Goal: Find specific page/section: Find specific page/section

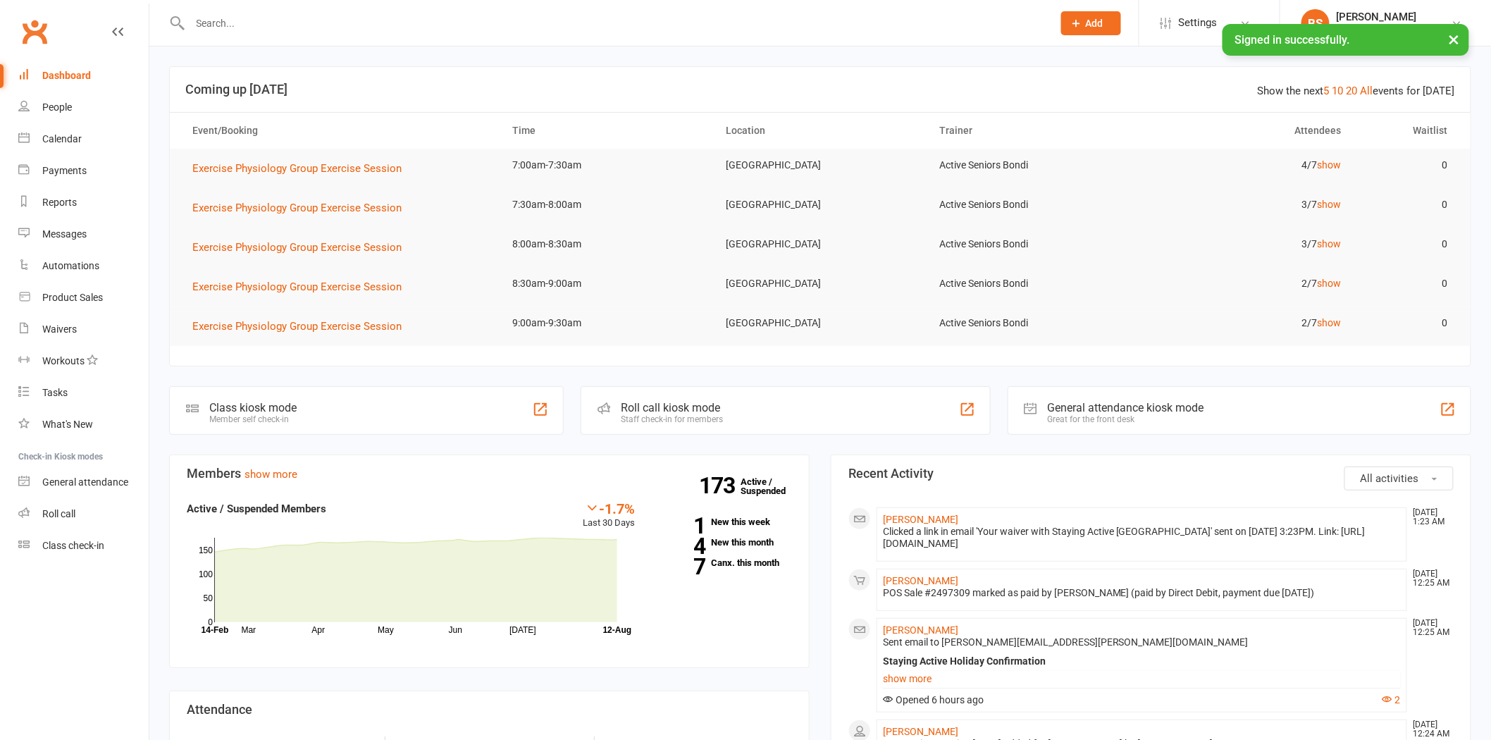
click at [342, 28] on input "text" at bounding box center [614, 23] width 857 height 20
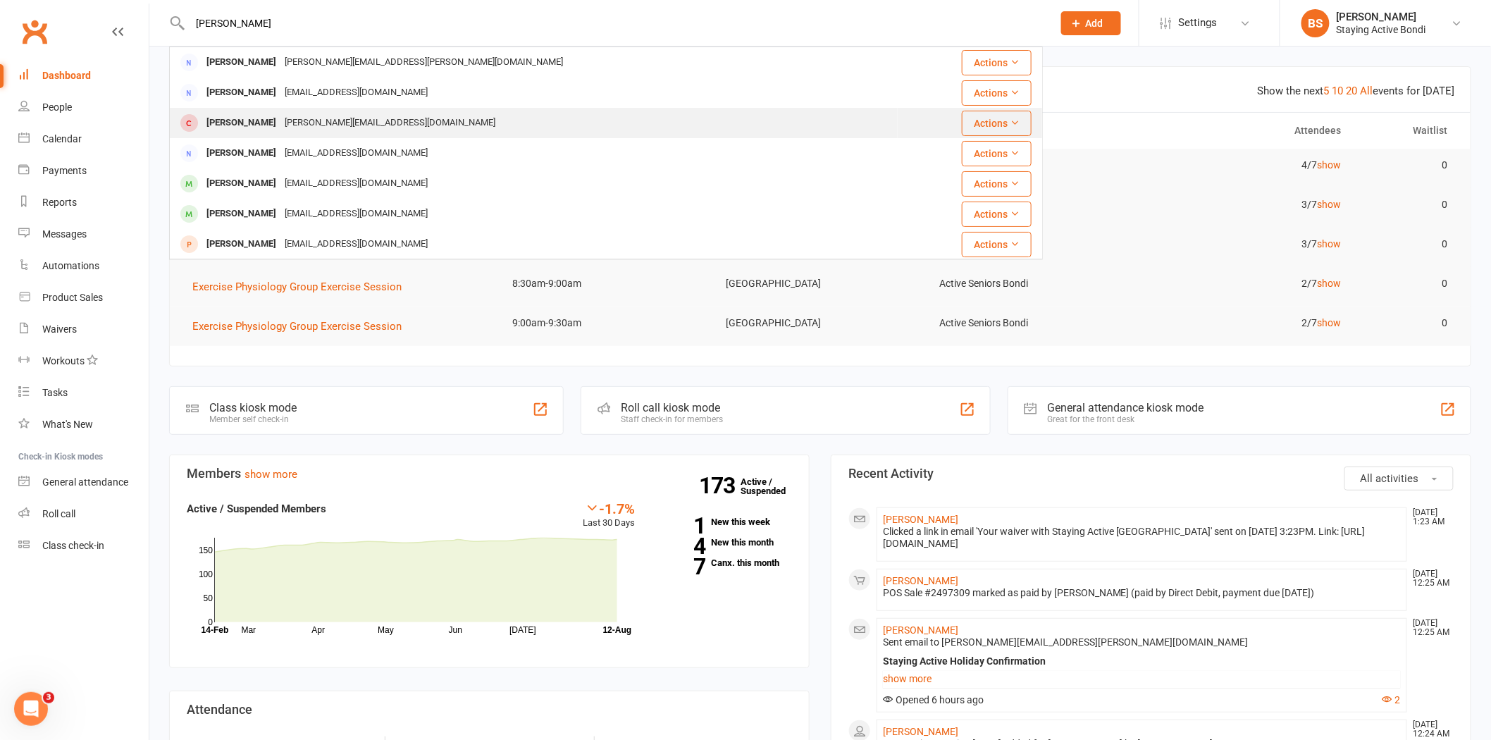
type input "[PERSON_NAME]"
click at [320, 120] on div "[PERSON_NAME][EMAIL_ADDRESS][DOMAIN_NAME]" at bounding box center [389, 123] width 219 height 20
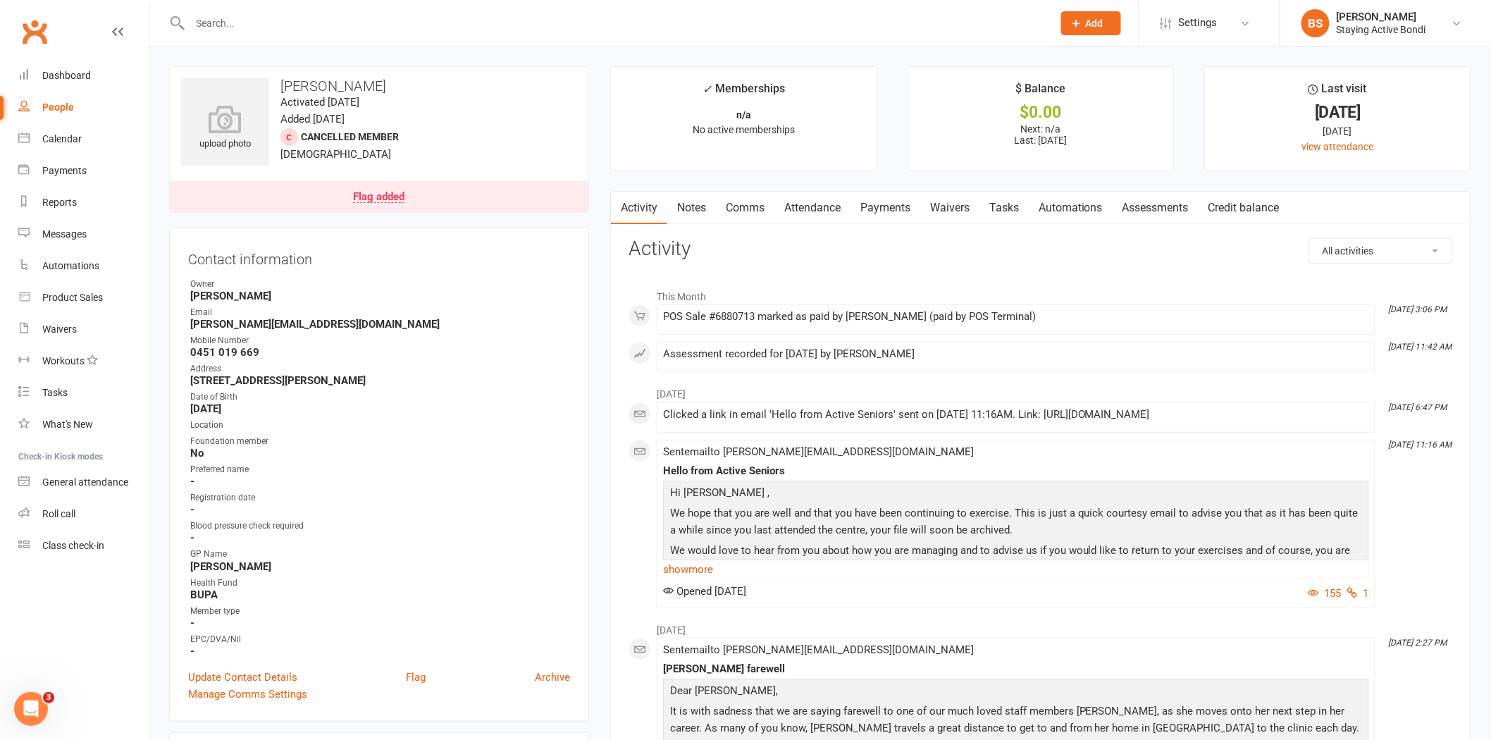
click at [879, 195] on link "Payments" at bounding box center [885, 208] width 70 height 32
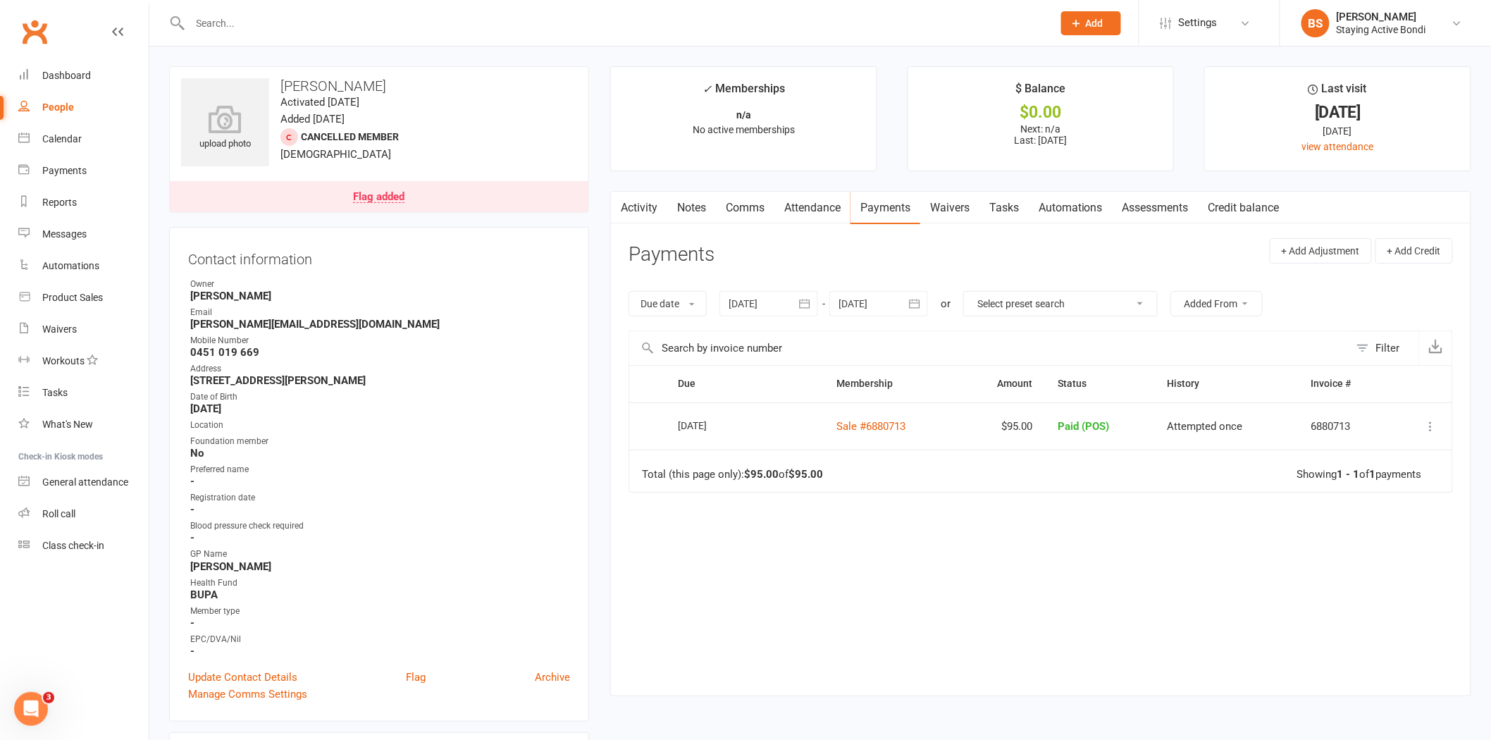
click at [597, 25] on input "text" at bounding box center [614, 23] width 857 height 20
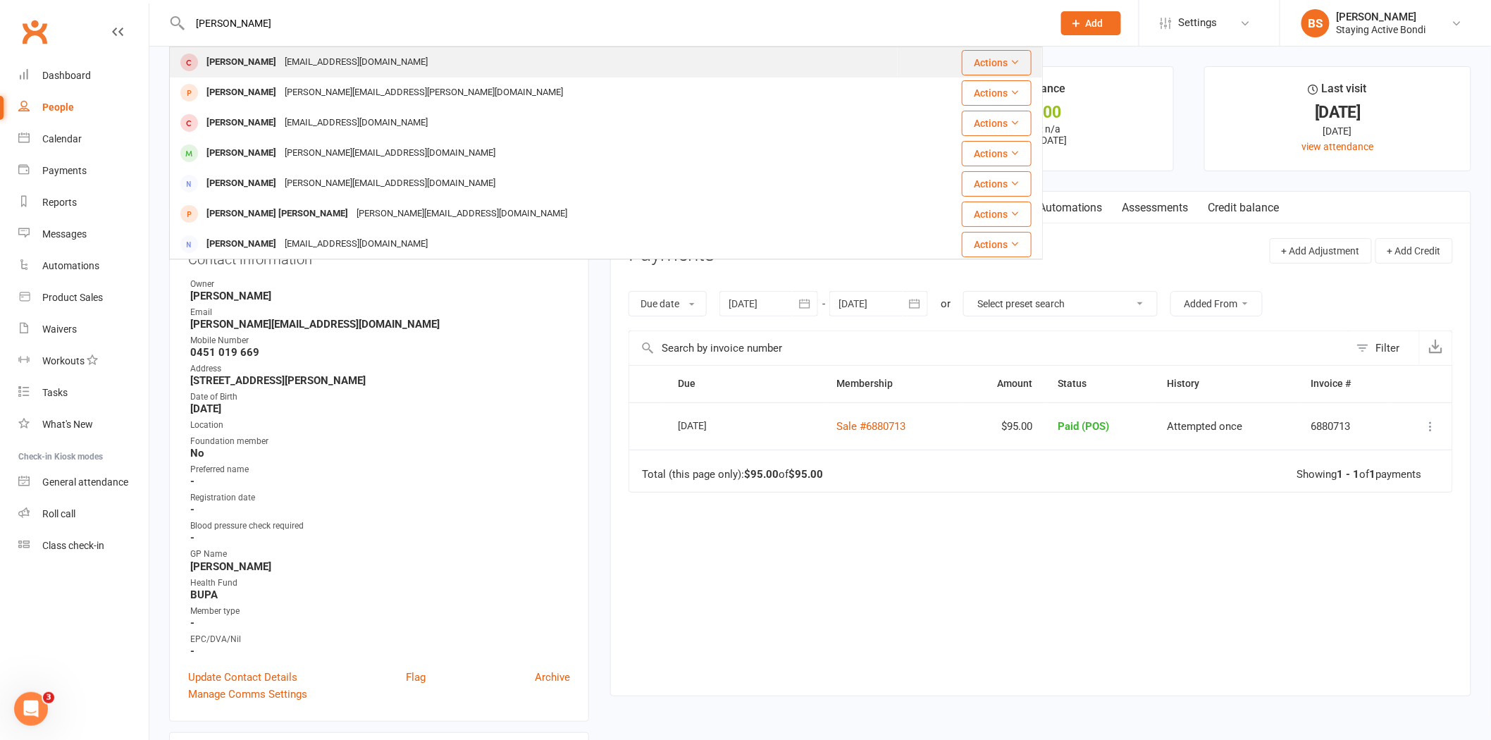
type input "[PERSON_NAME]"
click at [406, 74] on div "[PERSON_NAME] [EMAIL_ADDRESS][DOMAIN_NAME]" at bounding box center [533, 62] width 726 height 29
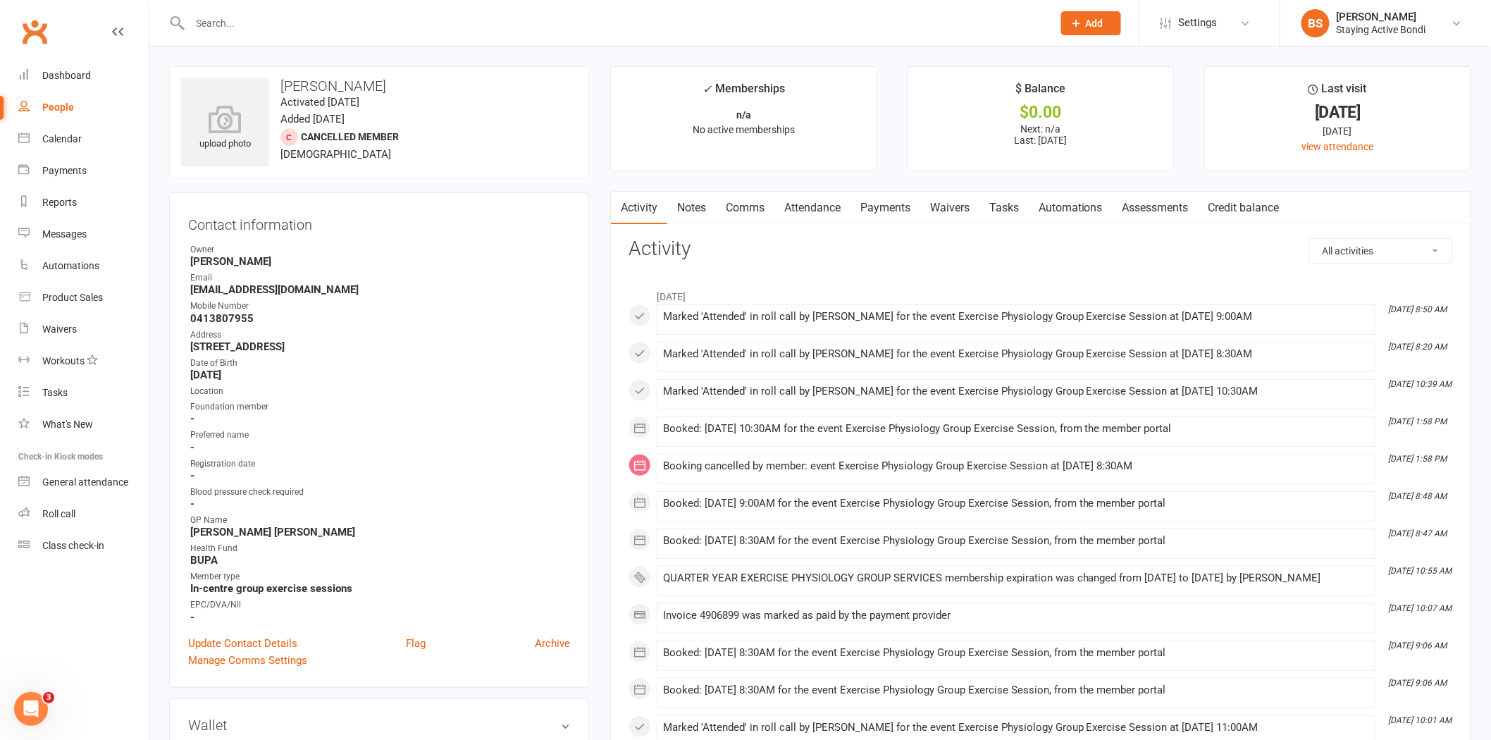
click at [1162, 205] on link "Assessments" at bounding box center [1155, 208] width 86 height 32
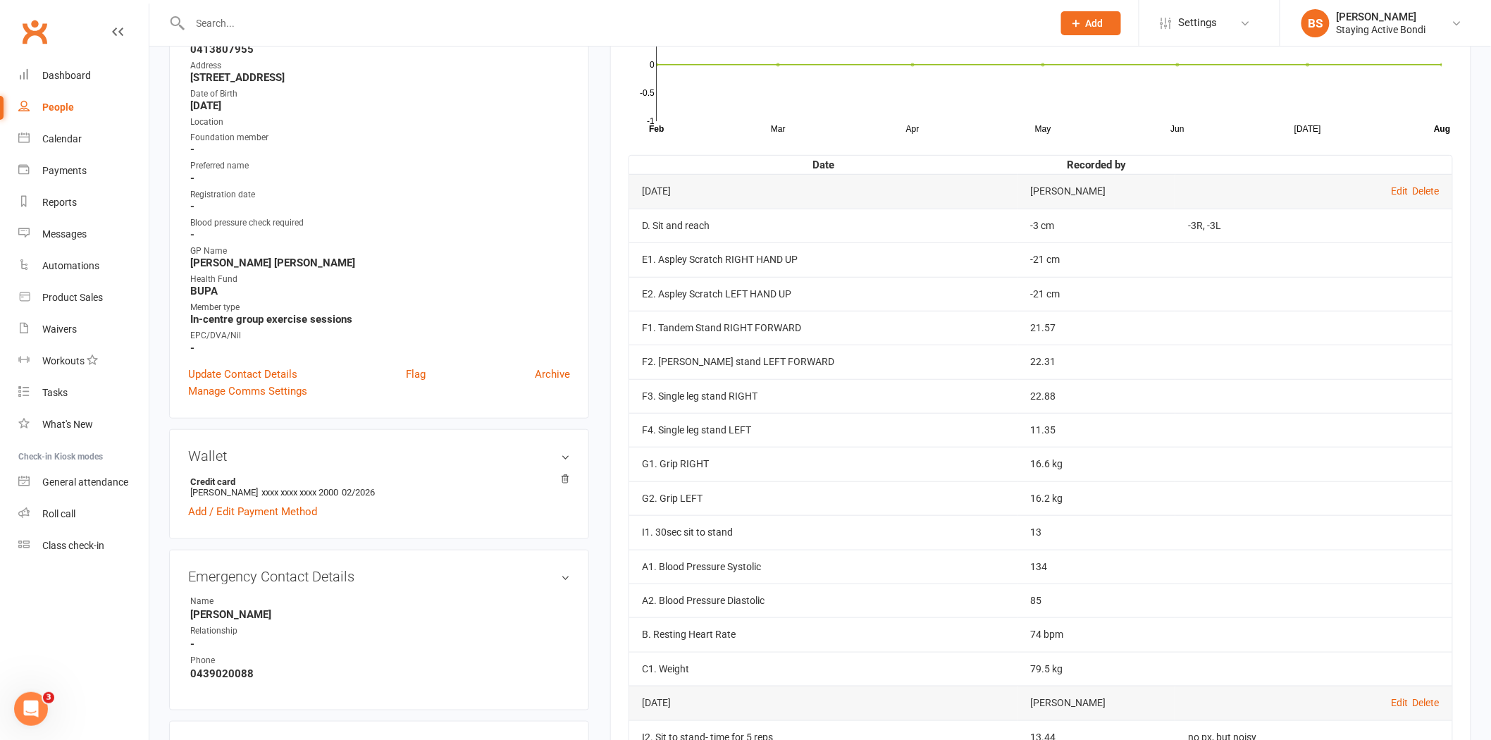
scroll to position [313, 0]
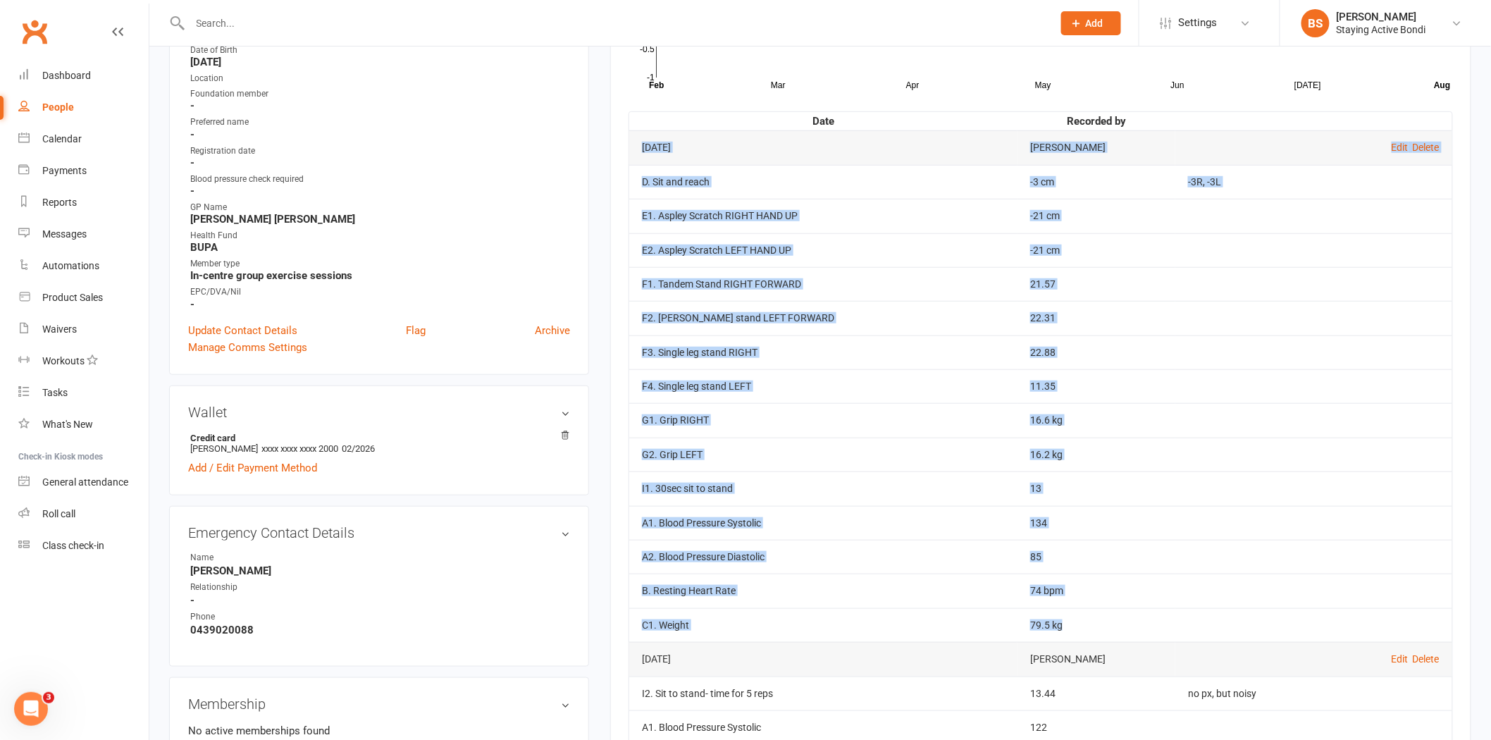
drag, startPoint x: 640, startPoint y: 144, endPoint x: 1090, endPoint y: 631, distance: 663.0
click at [1090, 631] on tbody "[DATE] [PERSON_NAME] Edit Delete D. Sit and reach -3 cm -3R, -3L E1. Aspley Scr…" at bounding box center [1040, 385] width 823 height 511
copy tbody "[DATE] [PERSON_NAME] Edit Delete D. Sit and reach -3 cm -3R, -3L E1. Aspley Scr…"
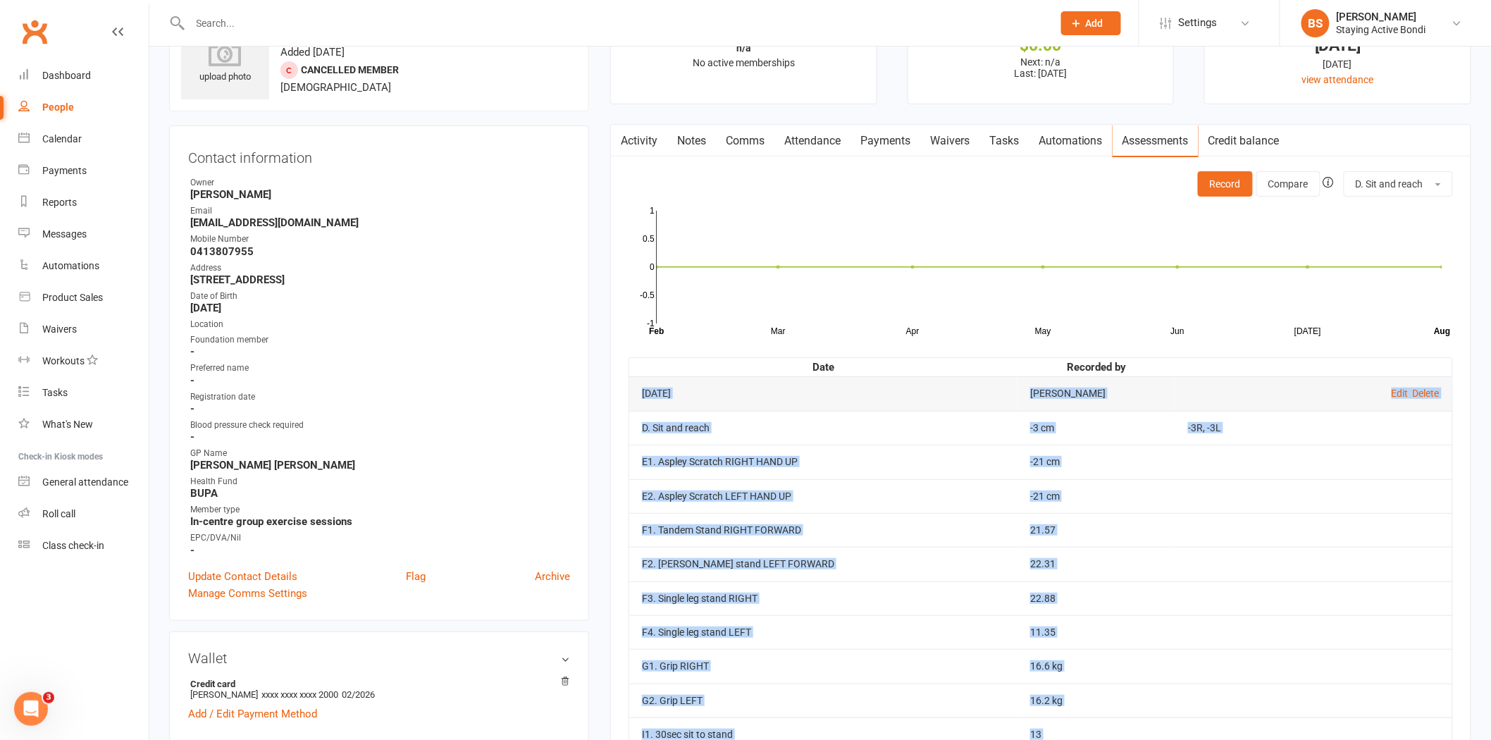
scroll to position [0, 0]
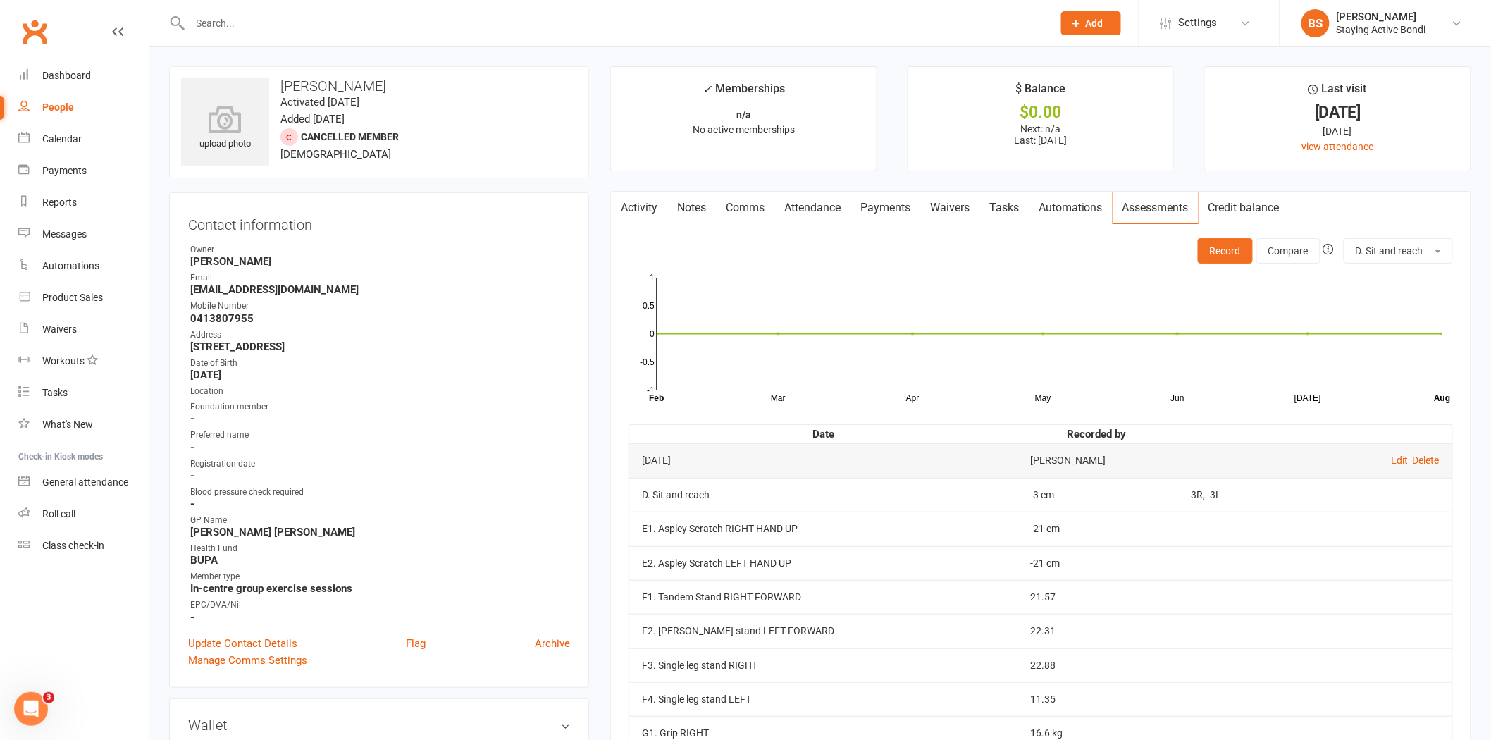
click at [609, 15] on input "text" at bounding box center [614, 23] width 857 height 20
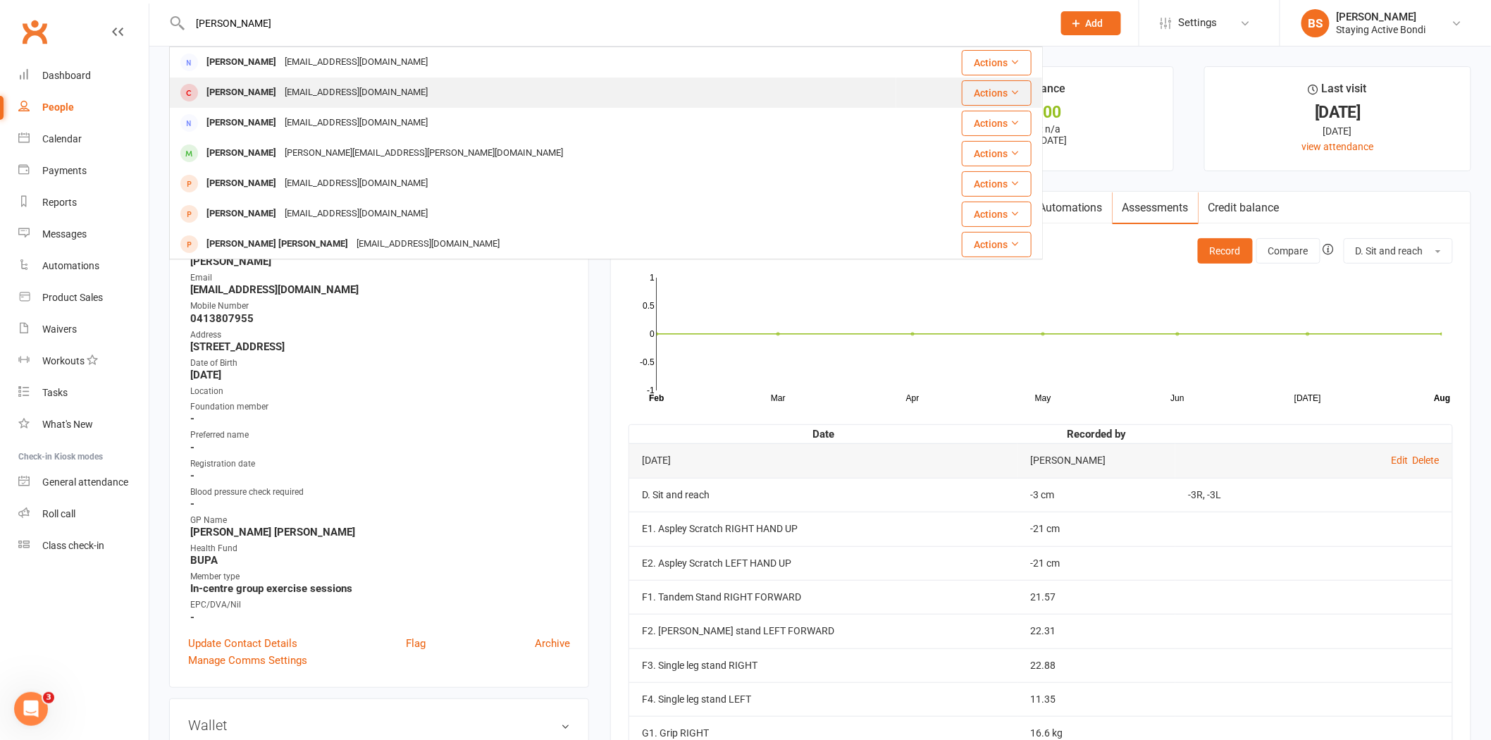
type input "[PERSON_NAME]"
click at [483, 92] on div "[PERSON_NAME] [EMAIL_ADDRESS][DOMAIN_NAME]" at bounding box center [532, 92] width 725 height 29
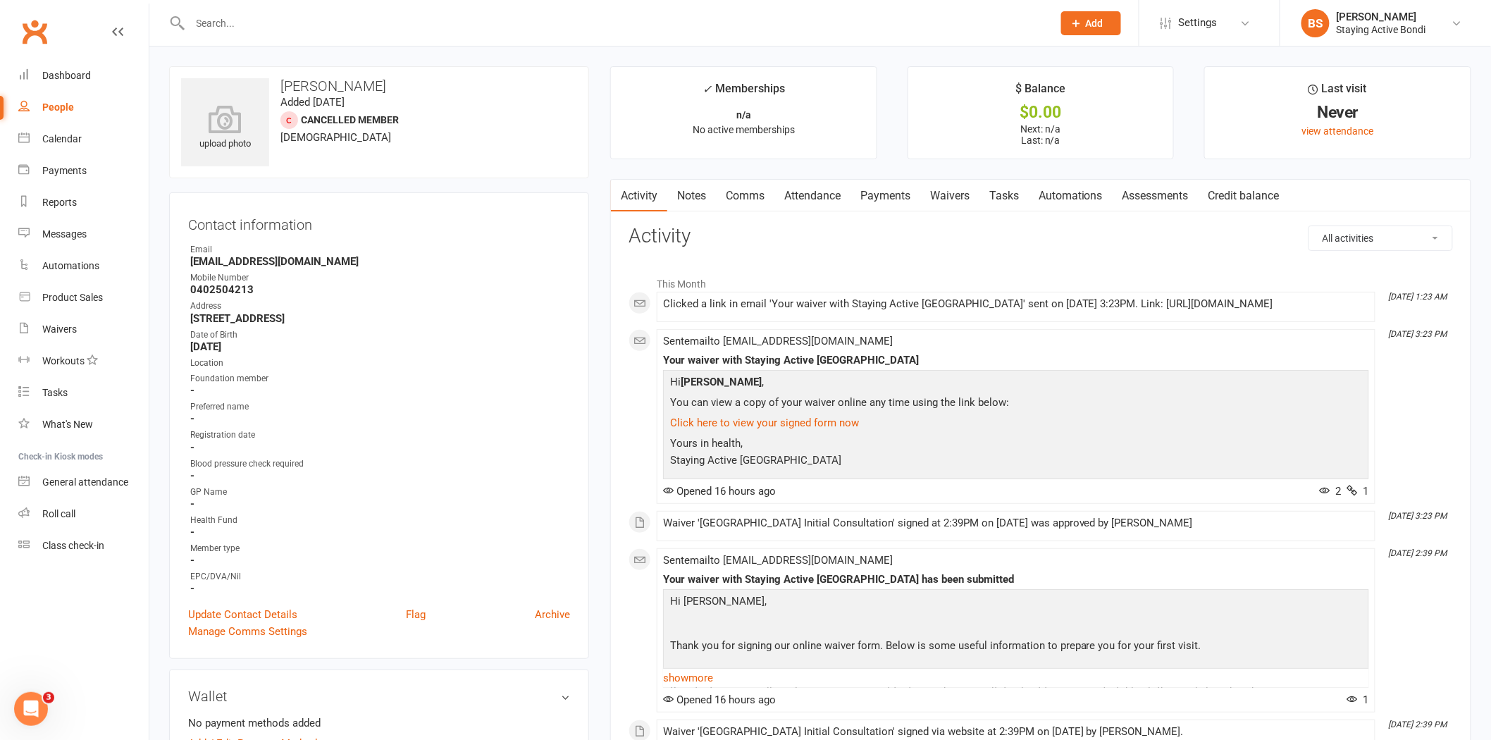
click at [948, 192] on link "Waivers" at bounding box center [949, 196] width 59 height 32
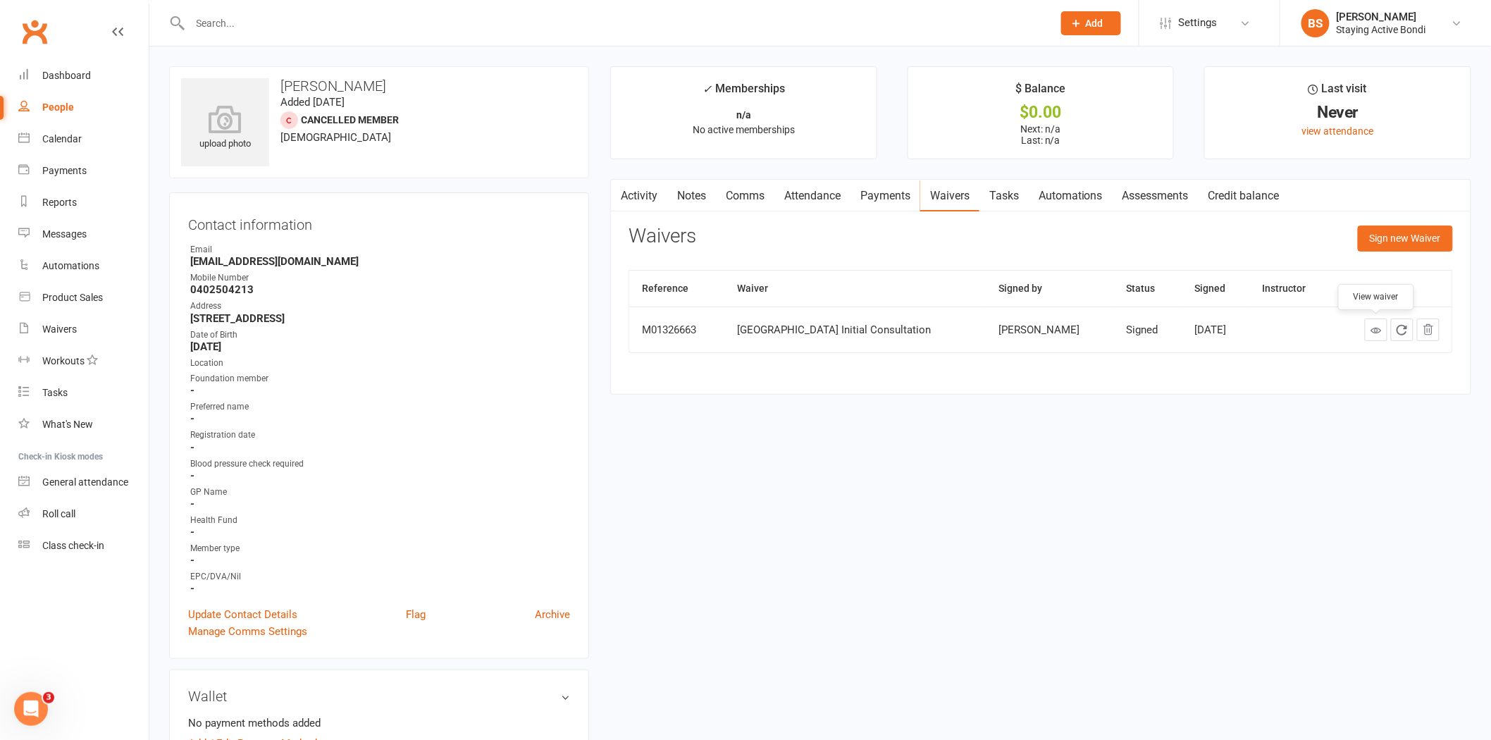
click at [1374, 323] on link at bounding box center [1376, 329] width 23 height 23
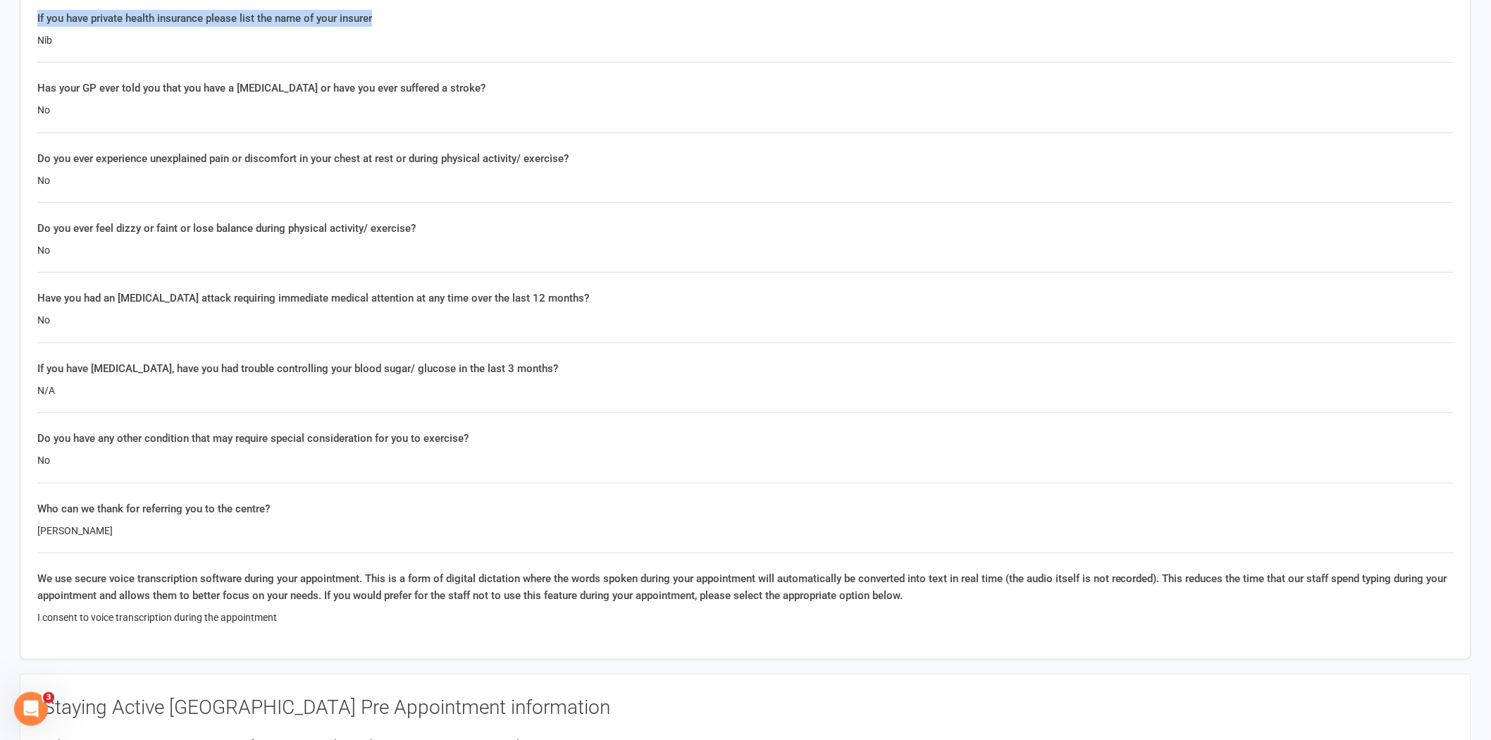
scroll to position [2328, 0]
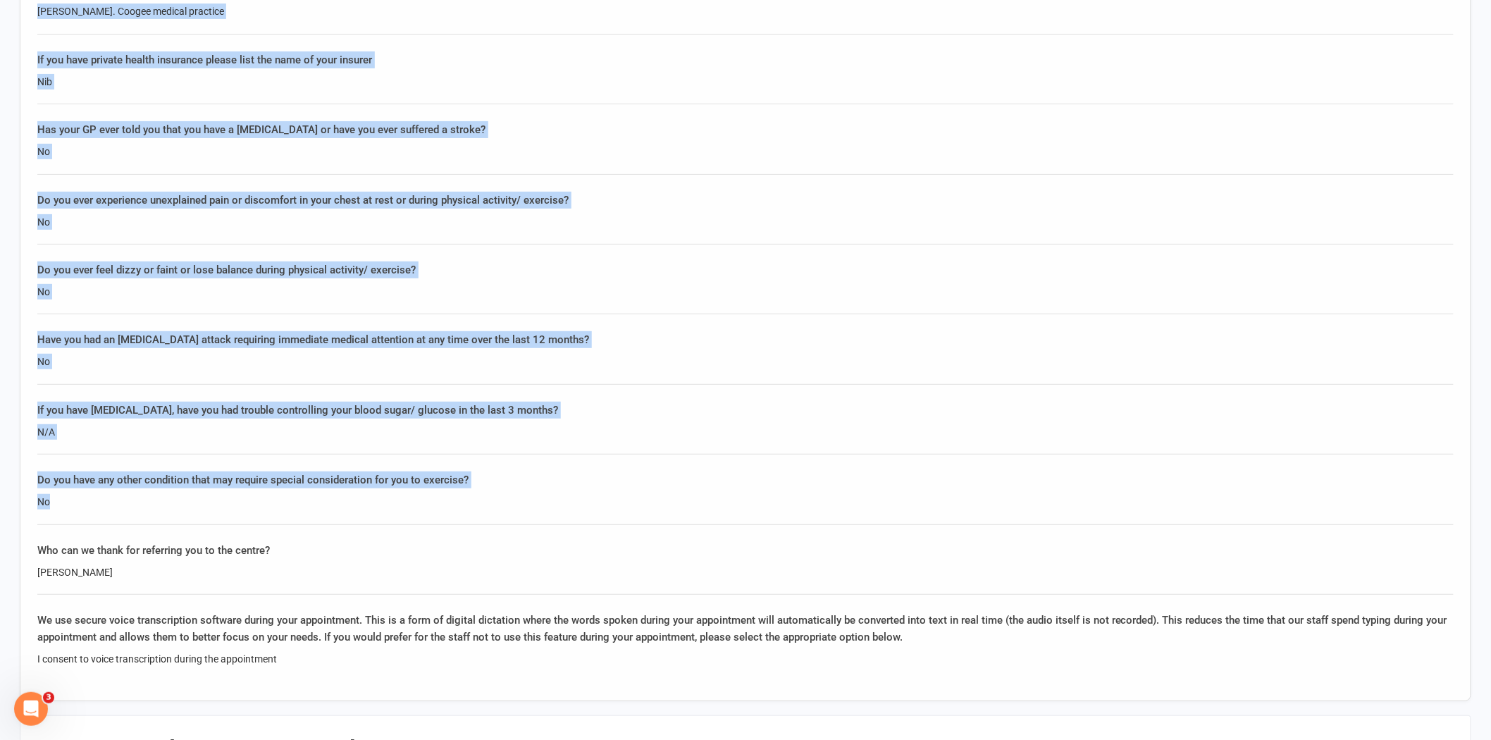
drag, startPoint x: 34, startPoint y: 145, endPoint x: 627, endPoint y: 510, distance: 696.4
copy div "Questionnaire What are your goals? What would you like to achieve? How would yo…"
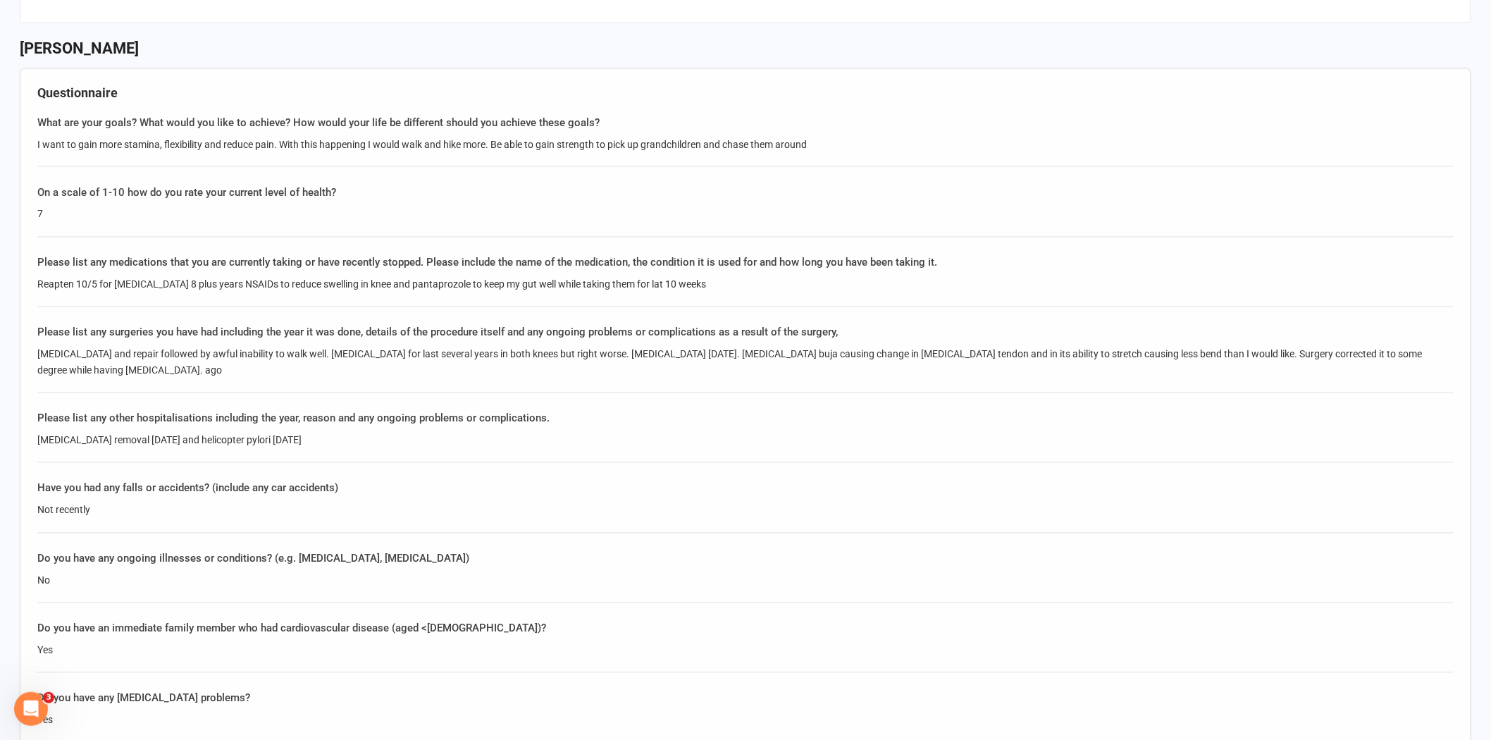
scroll to position [998, 0]
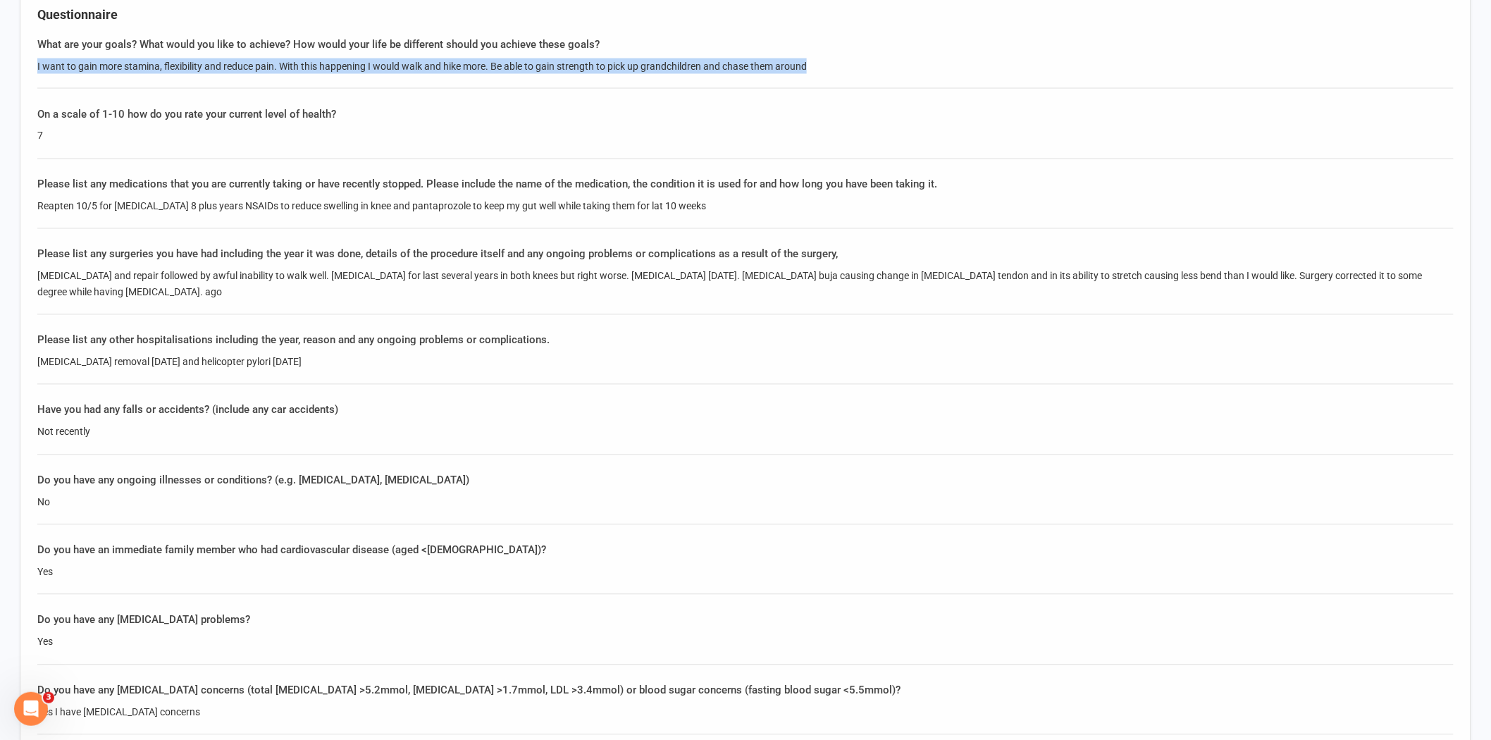
drag, startPoint x: 35, startPoint y: 58, endPoint x: 867, endPoint y: 68, distance: 832.0
copy div "I want to gain more stamina, flexibility and reduce pain. With this happening I…"
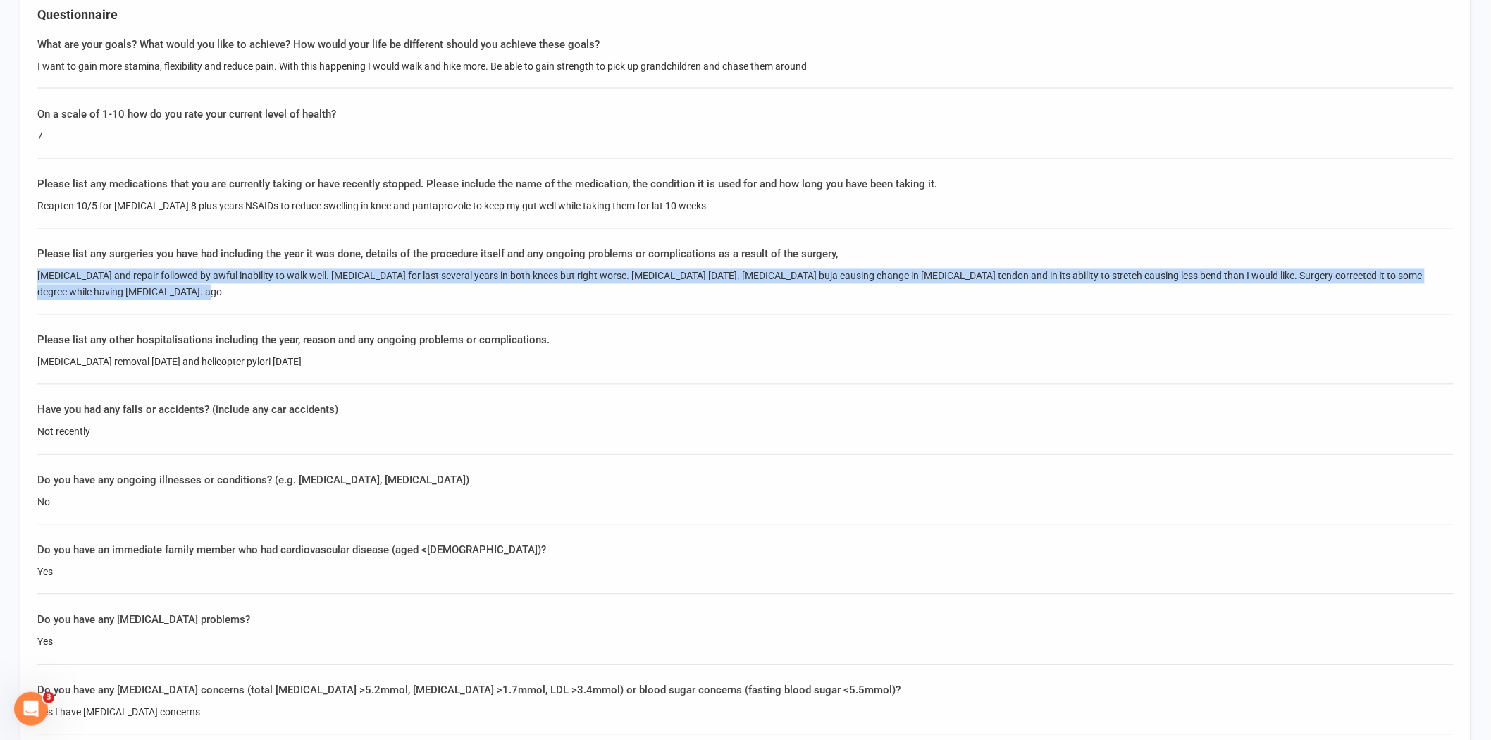
drag, startPoint x: 157, startPoint y: 285, endPoint x: 28, endPoint y: 268, distance: 130.0
copy div "Patella fracture and repair followed by awful inability to walk well. Osteoarth…"
click at [151, 286] on div "Patella fracture and repair followed by awful inability to walk well. Osteoarth…" at bounding box center [745, 284] width 1416 height 32
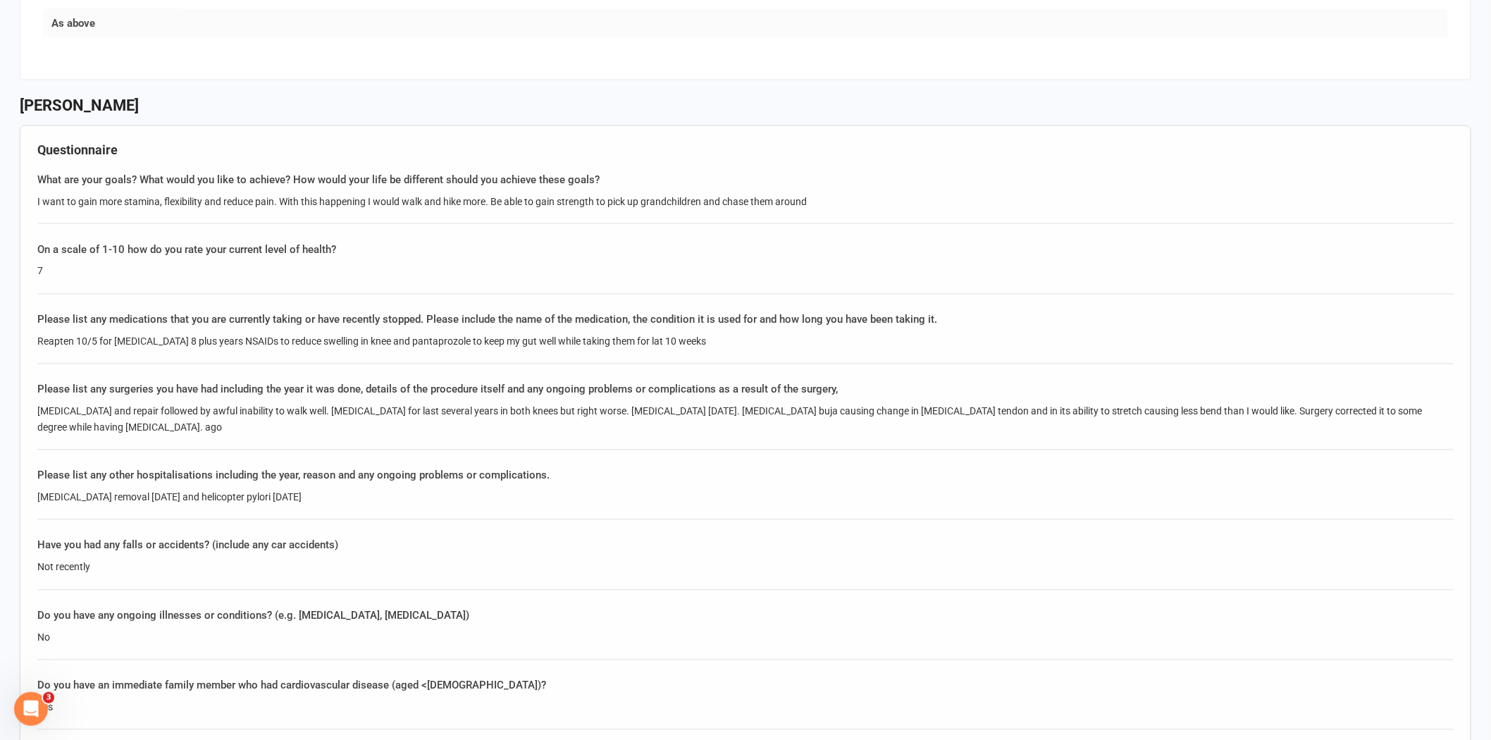
scroll to position [841, 0]
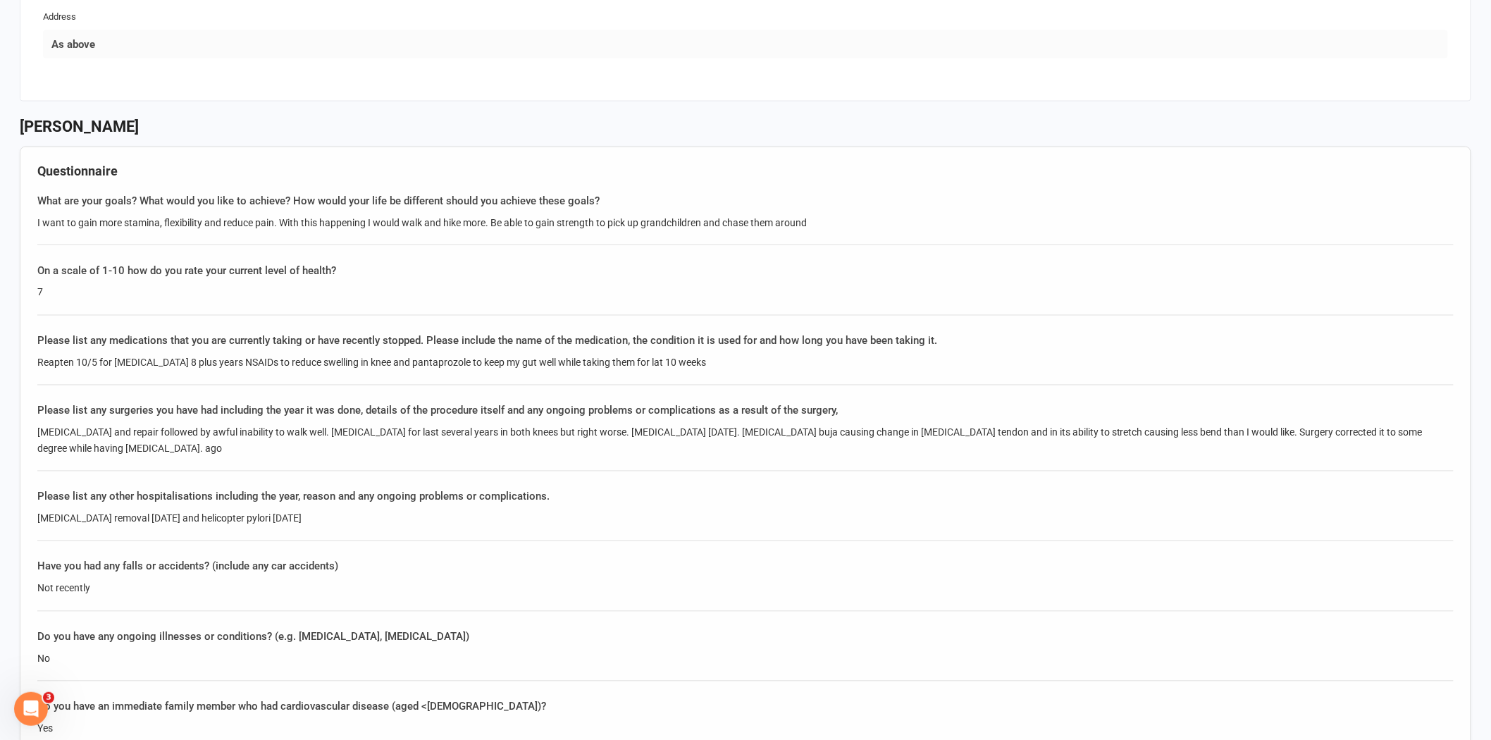
click at [276, 414] on div "Please list any surgeries you have had including the year it was done, details …" at bounding box center [745, 436] width 1416 height 69
